Goal: Information Seeking & Learning: Learn about a topic

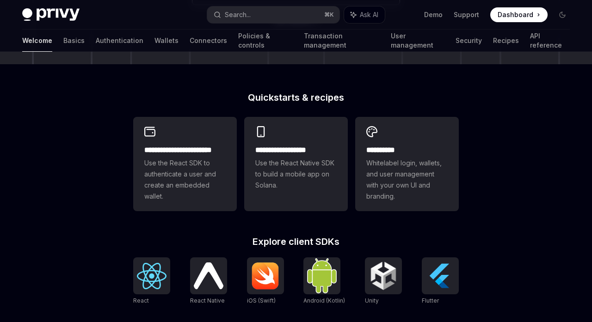
scroll to position [226, 0]
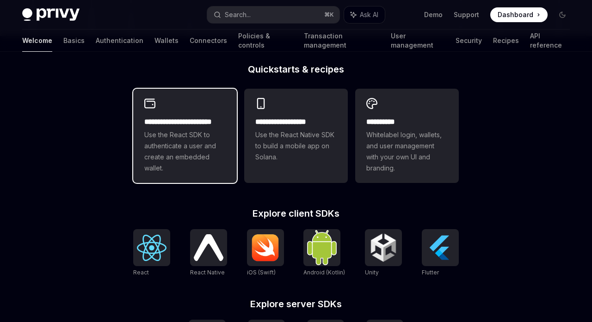
click at [188, 153] on span "Use the React SDK to authenticate a user and create an embedded wallet." at bounding box center [184, 151] width 81 height 44
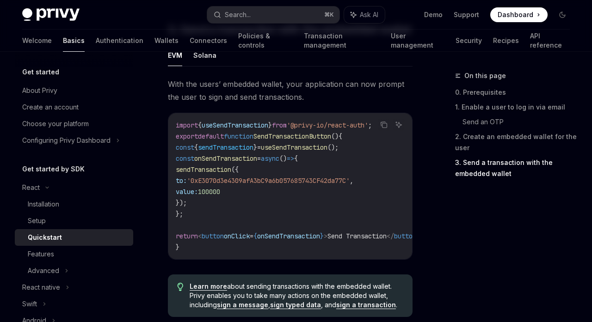
scroll to position [892, 0]
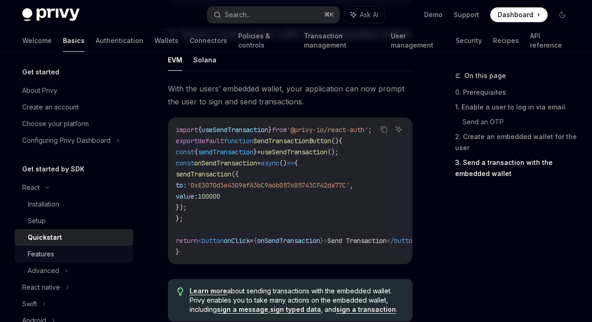
click at [39, 257] on div "Features" at bounding box center [41, 254] width 26 height 11
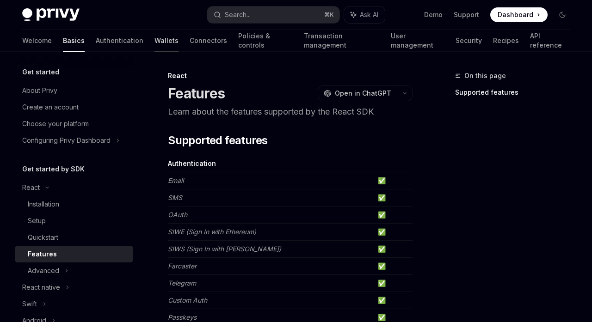
click at [154, 37] on link "Wallets" at bounding box center [166, 41] width 24 height 22
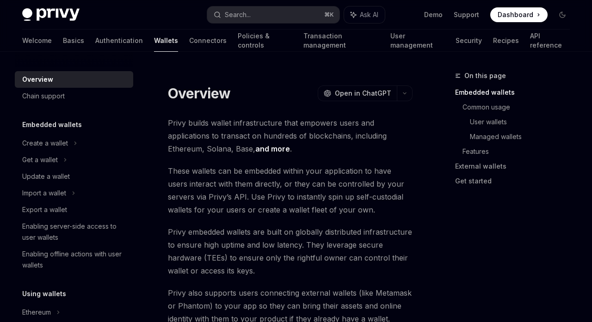
scroll to position [4, 0]
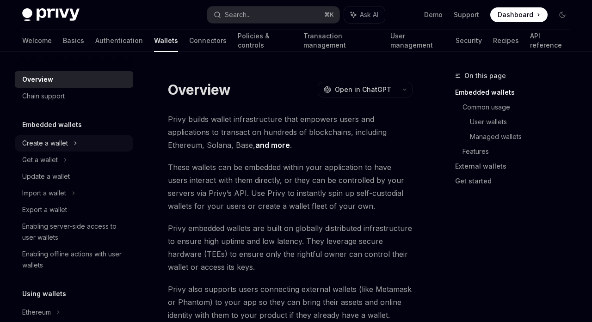
click at [49, 147] on div "Create a wallet" at bounding box center [45, 143] width 46 height 11
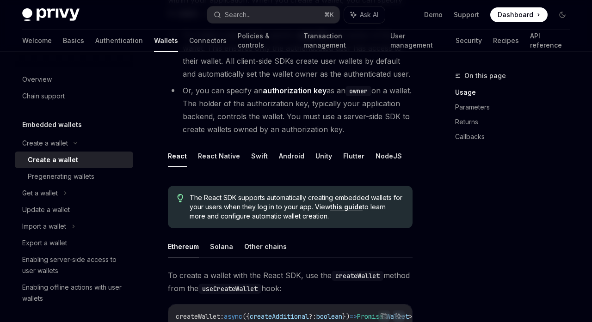
scroll to position [62, 0]
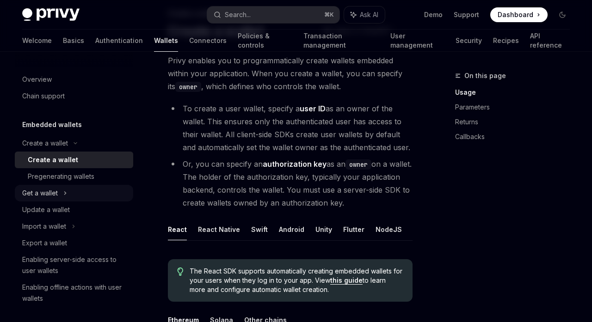
click at [54, 194] on div "Get a wallet" at bounding box center [40, 193] width 36 height 11
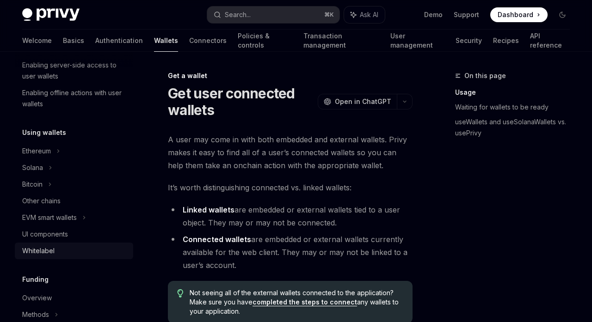
scroll to position [246, 0]
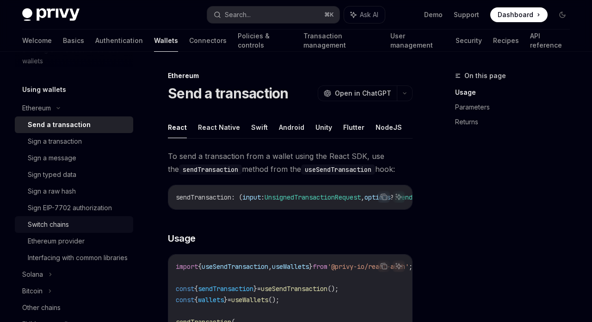
scroll to position [290, 0]
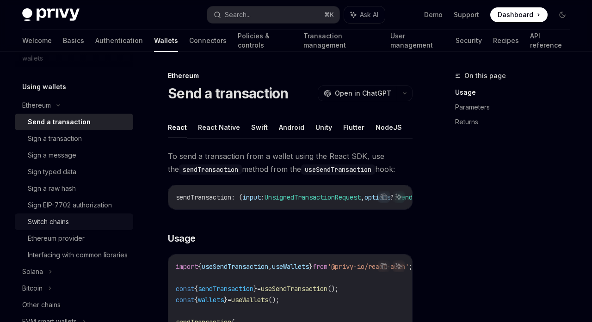
click at [43, 217] on div "Switch chains" at bounding box center [48, 221] width 41 height 11
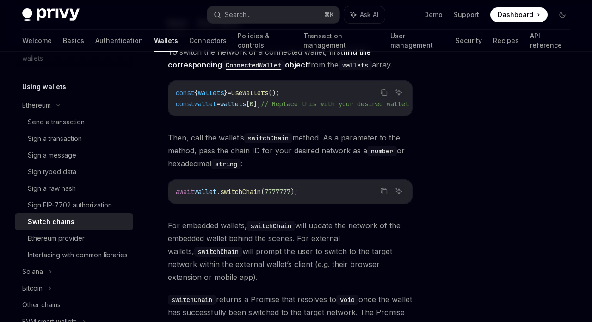
scroll to position [86, 0]
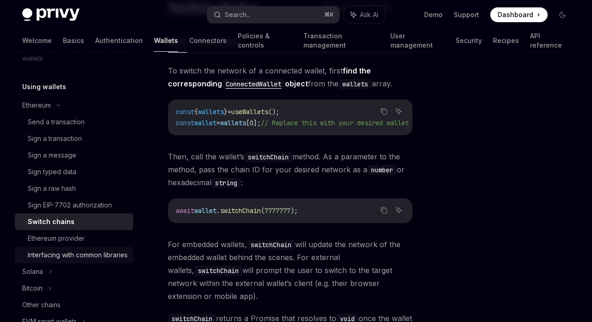
click at [52, 256] on div "Interfacing with common libraries" at bounding box center [78, 255] width 100 height 11
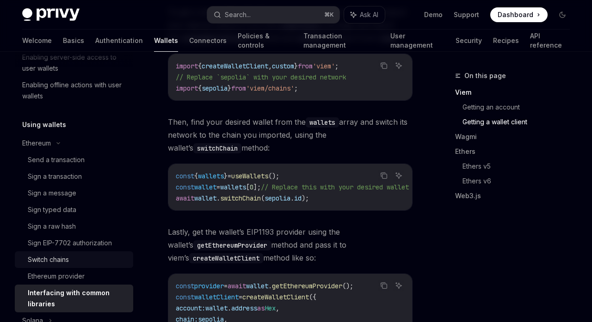
scroll to position [275, 0]
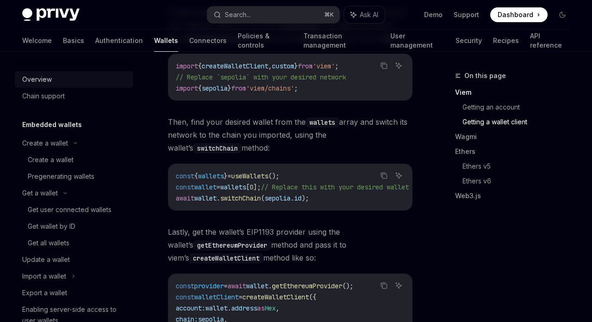
scroll to position [0, 0]
click at [154, 38] on link "Wallets" at bounding box center [166, 41] width 24 height 22
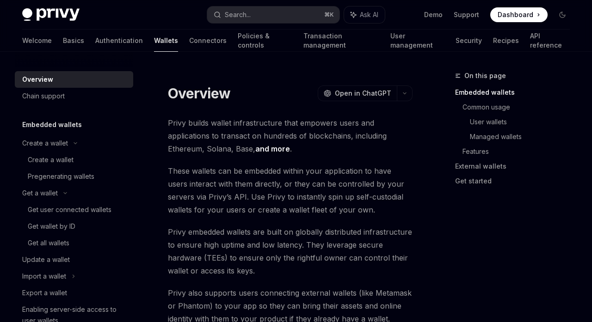
click at [38, 80] on div "Overview" at bounding box center [37, 79] width 31 height 11
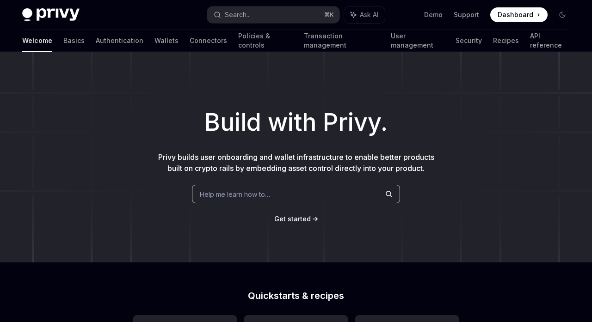
click at [54, 13] on img at bounding box center [50, 14] width 57 height 13
type textarea "*"
